Goal: Check status

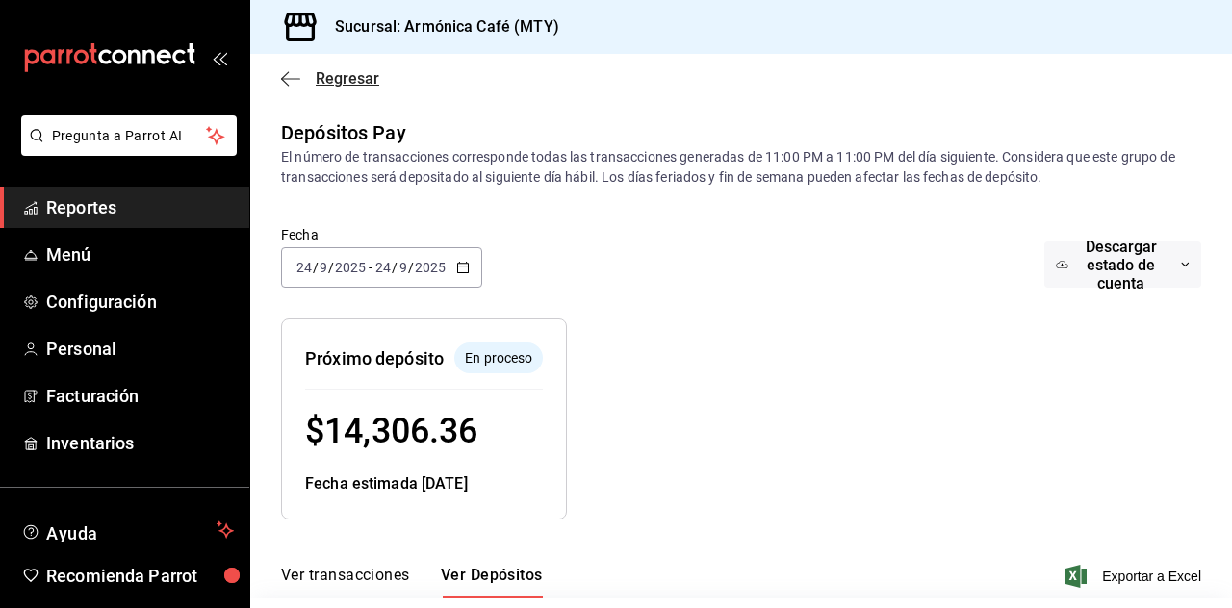
scroll to position [164, 0]
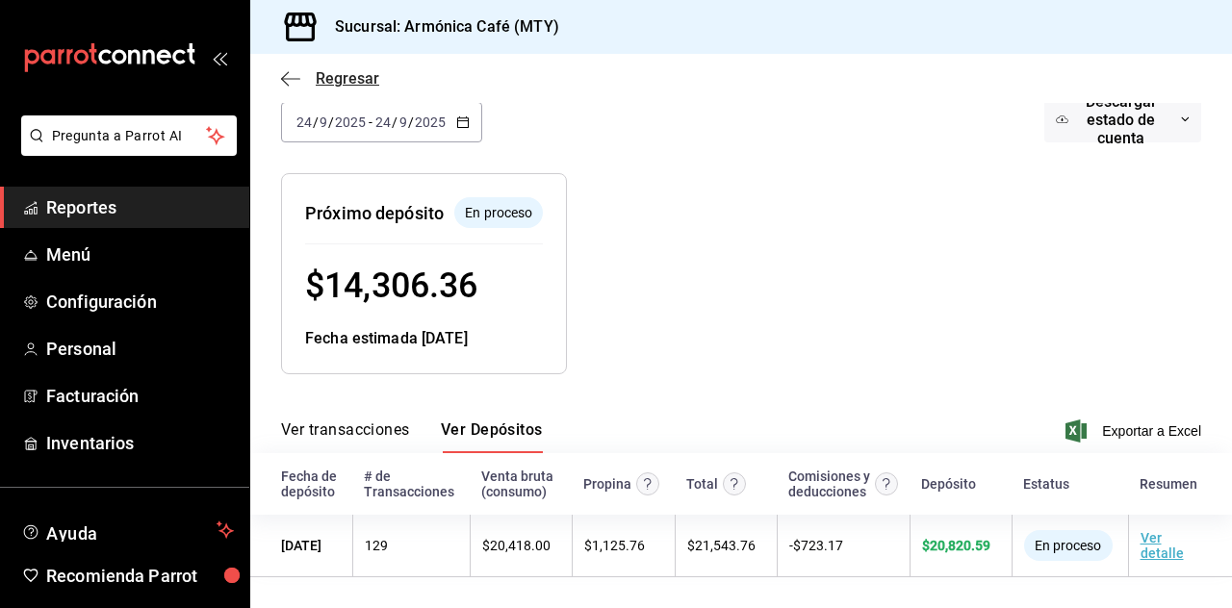
click at [310, 83] on span "Regresar" at bounding box center [330, 78] width 98 height 18
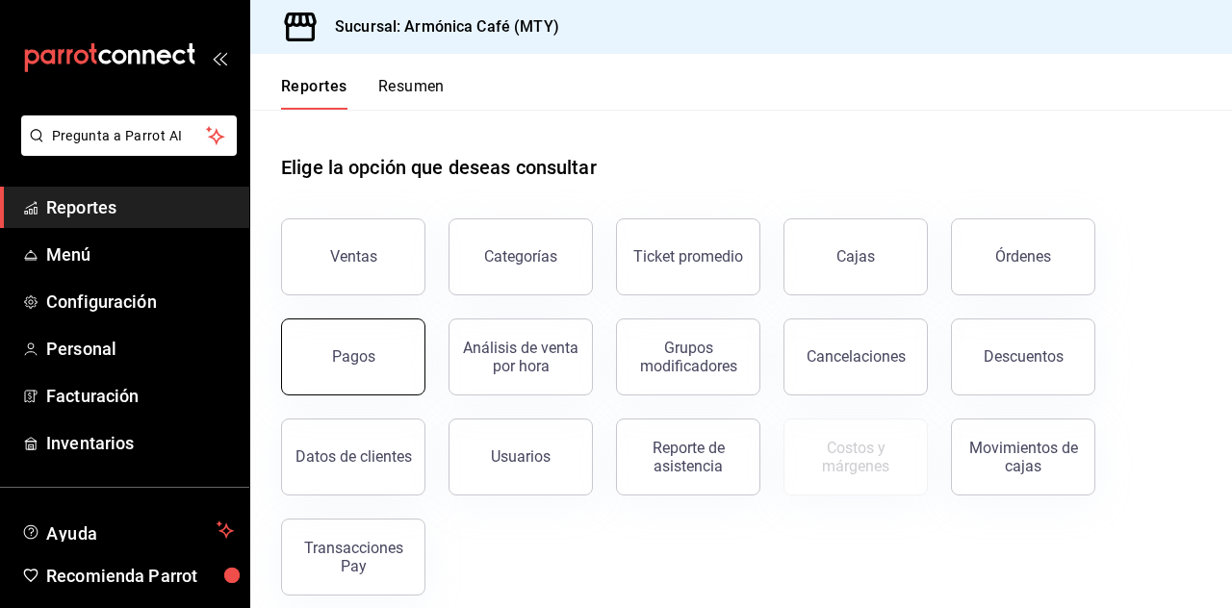
click at [380, 330] on button "Pagos" at bounding box center [353, 357] width 144 height 77
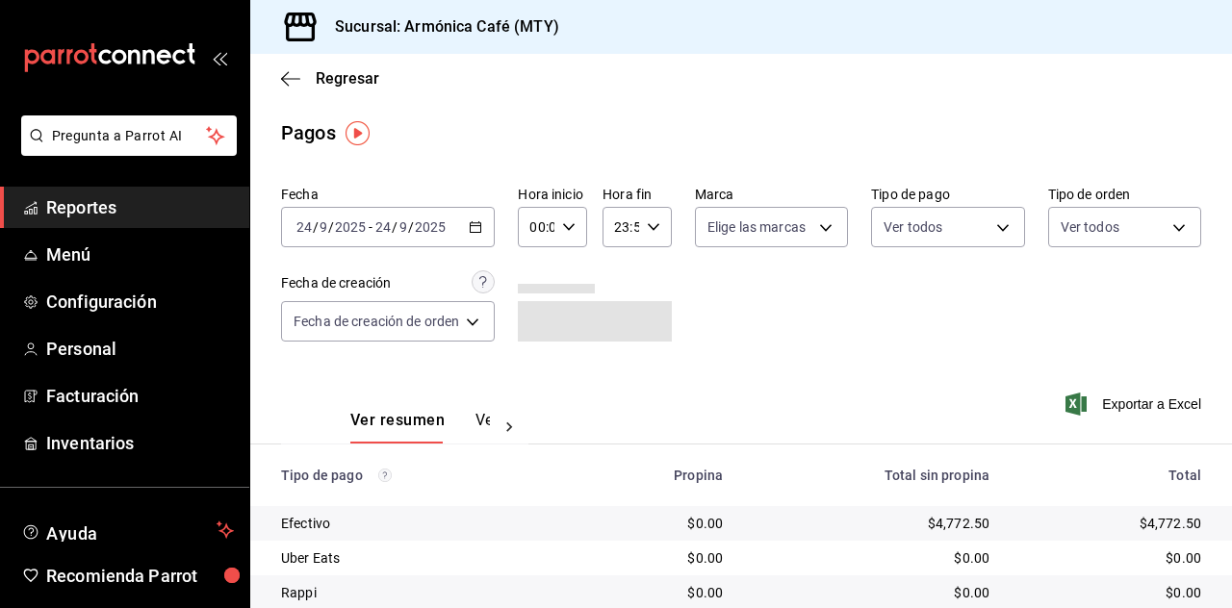
click at [487, 250] on div "Fecha [DATE] [DATE] - [DATE] [DATE] Hora inicio 00:00 Hora inicio Hora fin 23:5…" at bounding box center [741, 271] width 920 height 187
click at [463, 215] on div "[DATE] [DATE] - [DATE] [DATE]" at bounding box center [388, 227] width 214 height 40
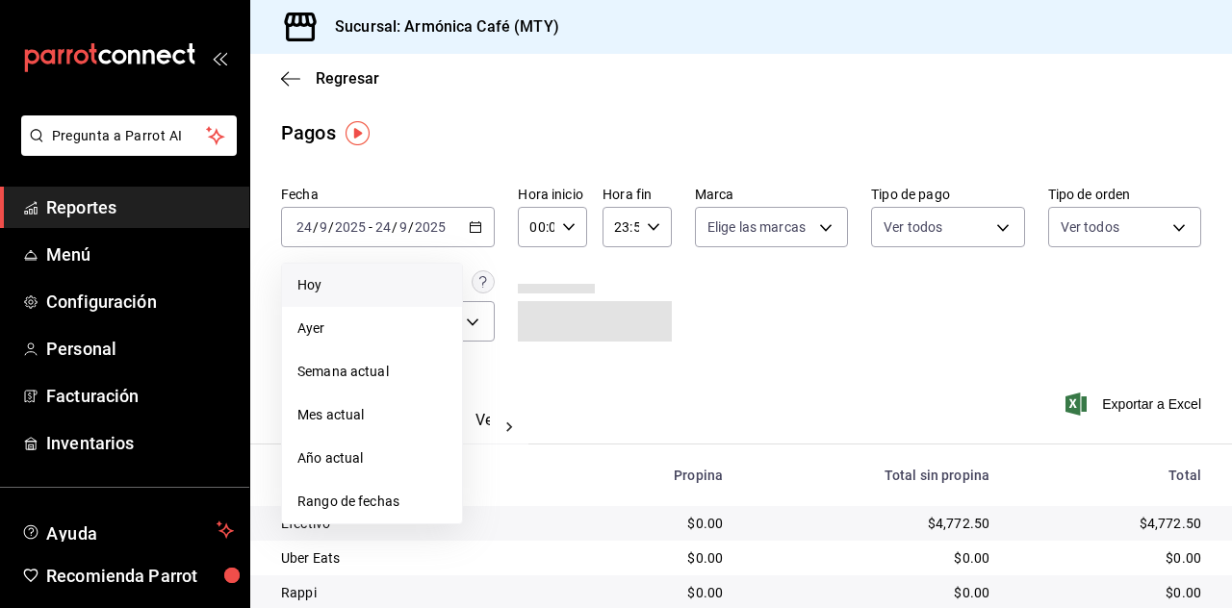
click at [391, 284] on span "Hoy" at bounding box center [371, 285] width 149 height 20
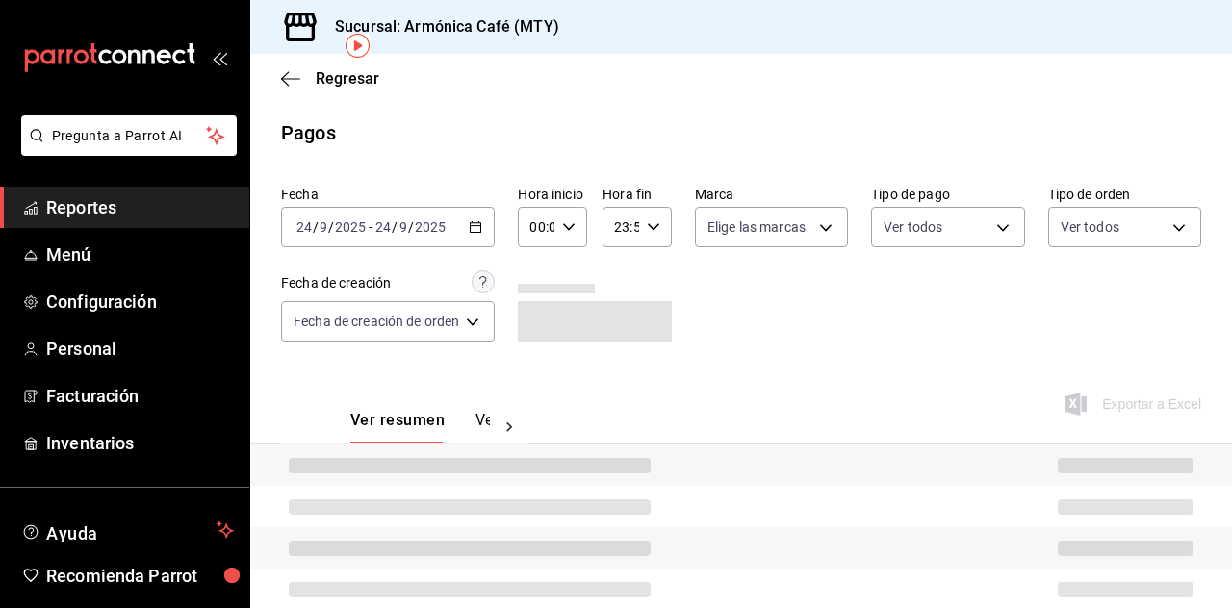
scroll to position [137, 0]
